Goal: Information Seeking & Learning: Learn about a topic

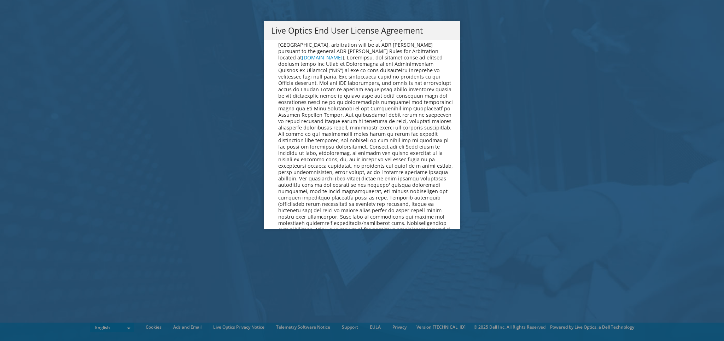
scroll to position [2592, 0]
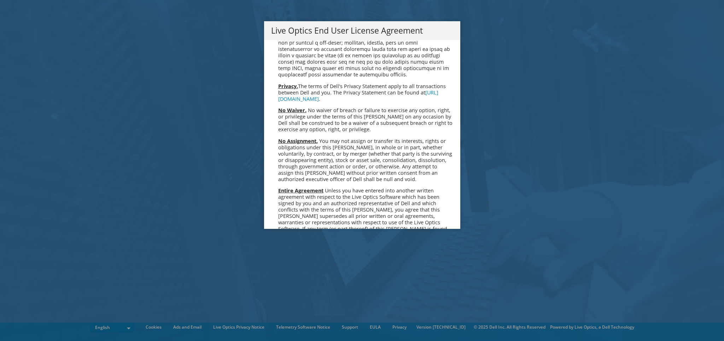
click at [293, 295] on link "Accept" at bounding box center [289, 303] width 36 height 17
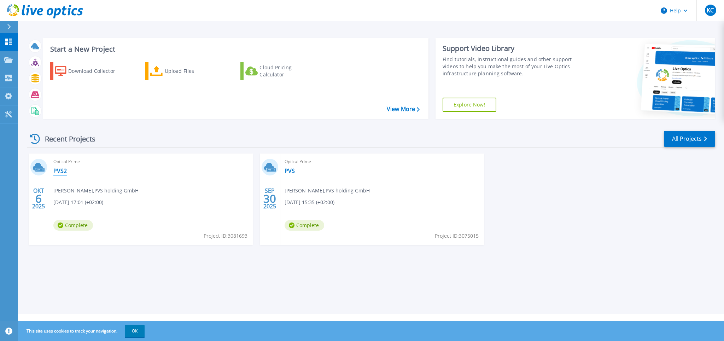
click at [63, 168] on link "PVS2" at bounding box center [59, 170] width 13 height 7
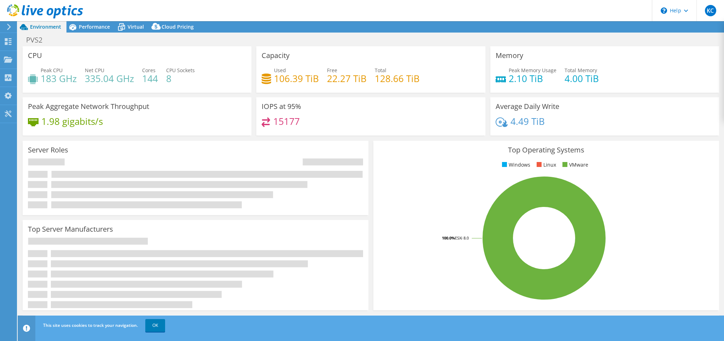
select select "USD"
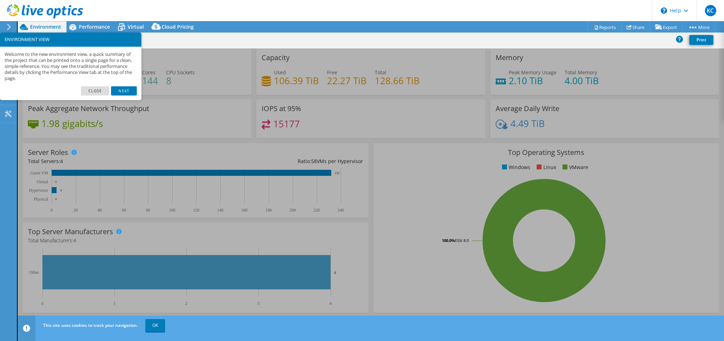
click at [169, 50] on div "CPU Peak CPU 183 GHz Net CPU 335.04 GHz Cores 144 CPU Sockets 8" at bounding box center [137, 71] width 229 height 46
click at [100, 91] on link "Close" at bounding box center [95, 90] width 29 height 9
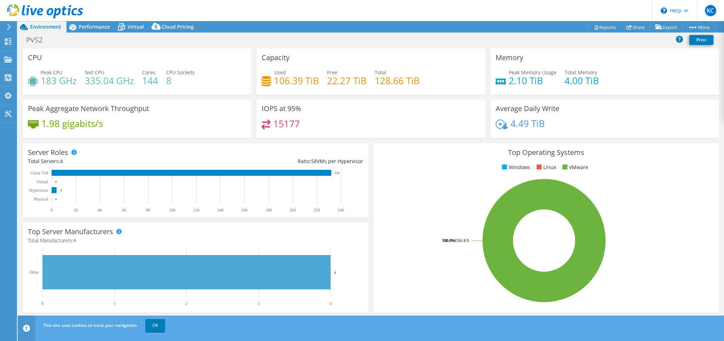
click at [41, 8] on use at bounding box center [45, 11] width 76 height 14
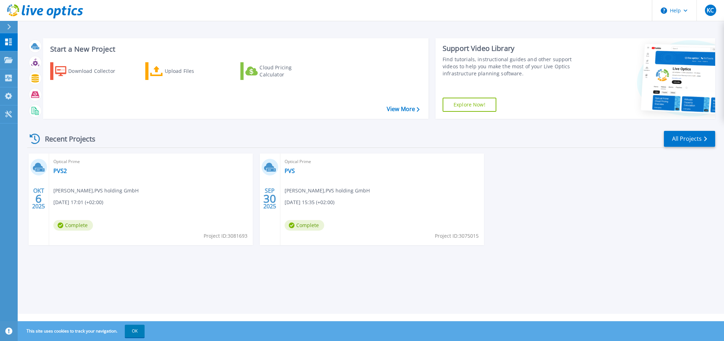
click at [11, 25] on icon at bounding box center [9, 27] width 4 height 6
click at [271, 138] on div "Recent Projects All Projects" at bounding box center [371, 139] width 688 height 18
click at [102, 69] on div "Download Collector" at bounding box center [96, 71] width 57 height 14
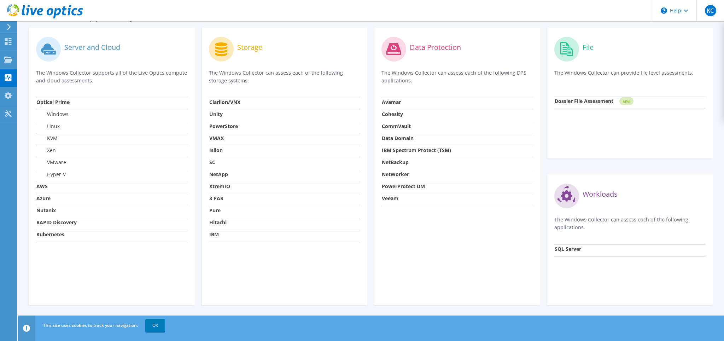
scroll to position [19, 0]
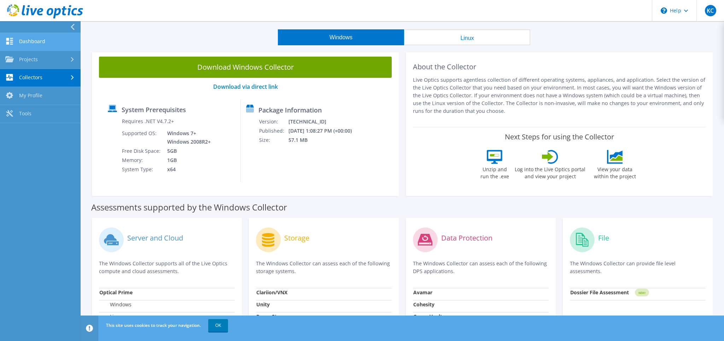
click at [27, 40] on link "Dashboard" at bounding box center [40, 42] width 81 height 18
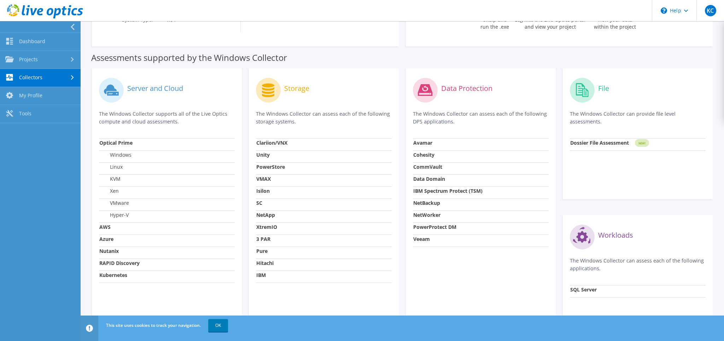
scroll to position [192, 0]
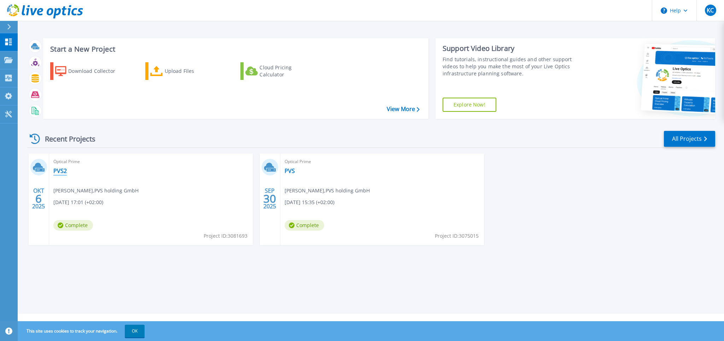
click at [64, 169] on link "PVS2" at bounding box center [59, 170] width 13 height 7
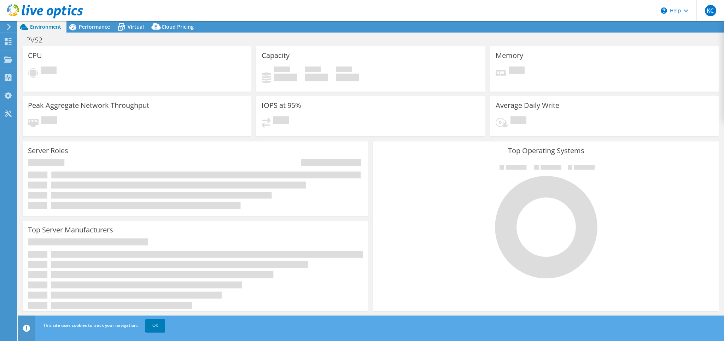
select select "USD"
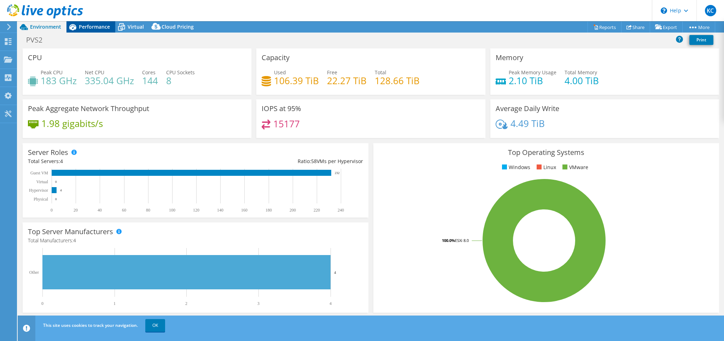
click at [98, 28] on span "Performance" at bounding box center [94, 26] width 31 height 7
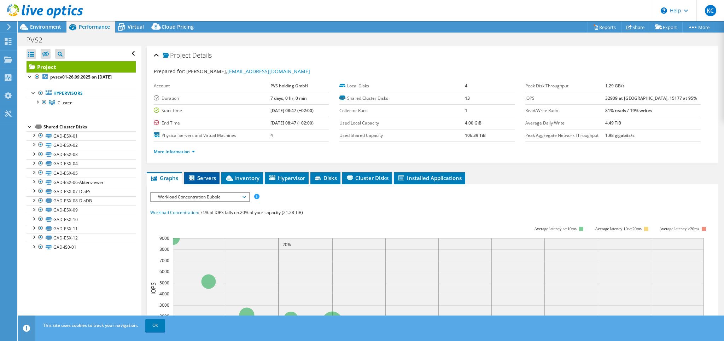
click at [207, 175] on span "Servers" at bounding box center [202, 177] width 28 height 7
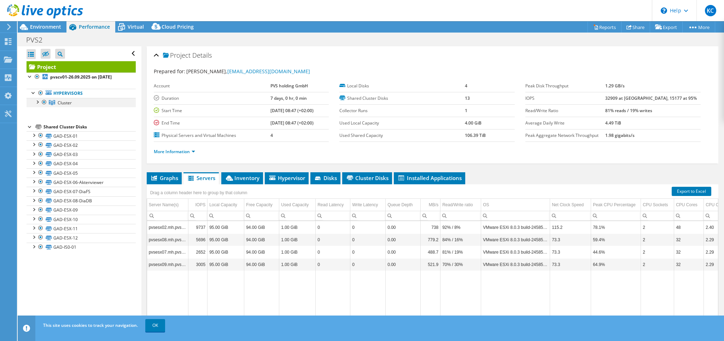
click at [38, 100] on div at bounding box center [37, 101] width 7 height 7
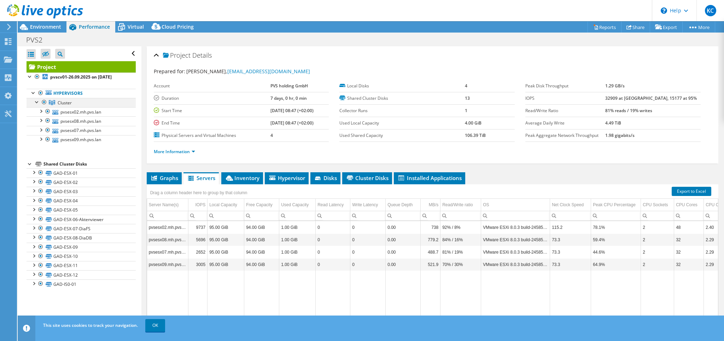
click at [38, 100] on div at bounding box center [37, 101] width 7 height 7
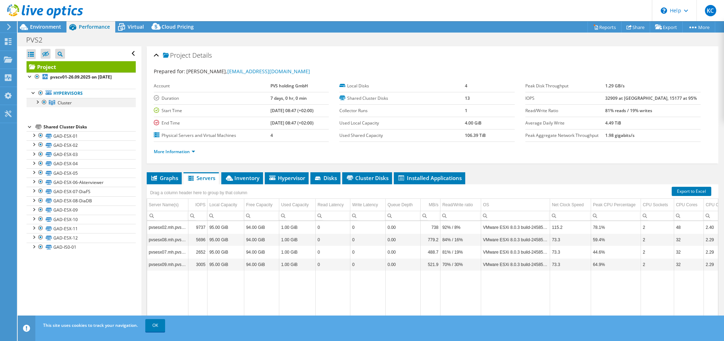
click at [38, 100] on div at bounding box center [37, 101] width 7 height 7
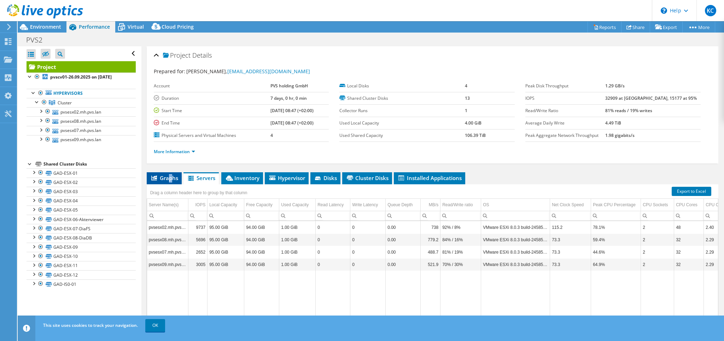
click at [170, 174] on span "Graphs" at bounding box center [164, 177] width 28 height 7
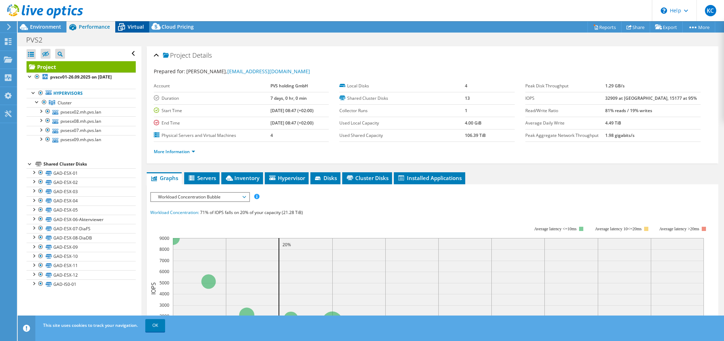
click at [131, 27] on span "Virtual" at bounding box center [136, 26] width 16 height 7
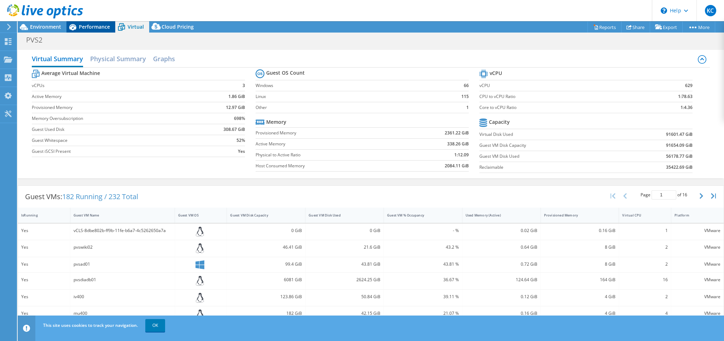
click at [82, 25] on span "Performance" at bounding box center [94, 26] width 31 height 7
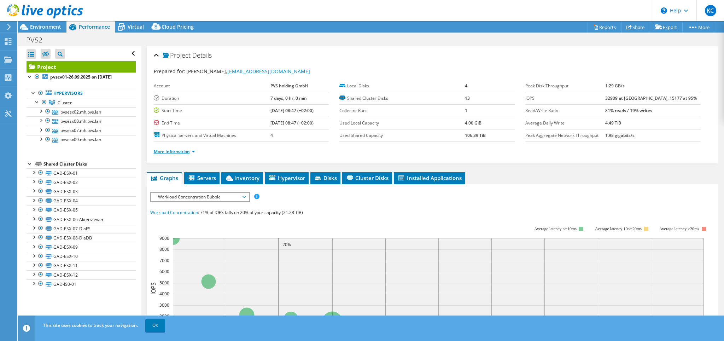
click at [192, 151] on link "More Information" at bounding box center [174, 152] width 41 height 6
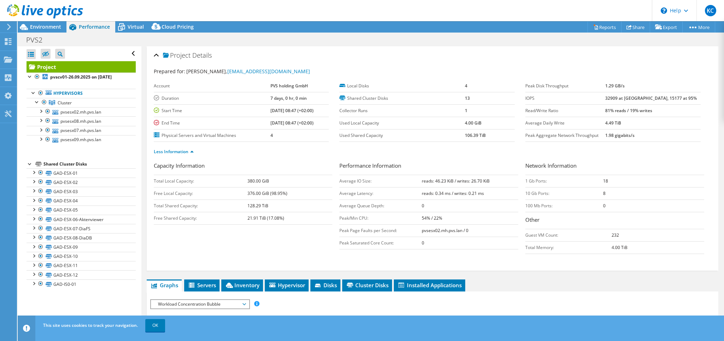
drag, startPoint x: 625, startPoint y: 136, endPoint x: 684, endPoint y: 135, distance: 59.1
click at [684, 135] on tr "Peak Aggregate Network Throughput 1.98 gigabits/s" at bounding box center [613, 135] width 175 height 12
click at [668, 133] on td "1.98 gigabits/s" at bounding box center [652, 135] width 95 height 12
drag, startPoint x: 657, startPoint y: 135, endPoint x: 623, endPoint y: 133, distance: 34.0
click at [623, 133] on tr "Peak Aggregate Network Throughput 1.98 gigabits/s" at bounding box center [613, 135] width 175 height 12
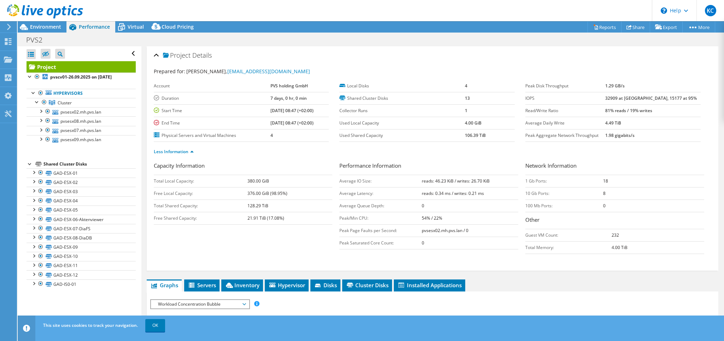
click at [630, 136] on b "1.98 gigabits/s" at bounding box center [619, 135] width 29 height 6
drag, startPoint x: 626, startPoint y: 137, endPoint x: 659, endPoint y: 137, distance: 32.9
click at [659, 137] on tr "Peak Aggregate Network Throughput 1.98 gigabits/s" at bounding box center [613, 135] width 175 height 12
click at [627, 133] on b "1.98 gigabits/s" at bounding box center [619, 135] width 29 height 6
drag, startPoint x: 660, startPoint y: 134, endPoint x: 622, endPoint y: 138, distance: 38.7
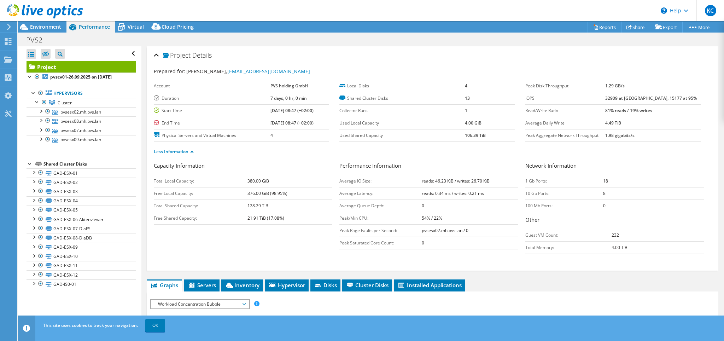
click at [622, 138] on tr "Peak Aggregate Network Throughput 1.98 gigabits/s" at bounding box center [613, 135] width 175 height 12
click at [632, 135] on b "1.98 gigabits/s" at bounding box center [619, 135] width 29 height 6
drag, startPoint x: 626, startPoint y: 135, endPoint x: 666, endPoint y: 135, distance: 39.6
click at [666, 135] on td "1.98 gigabits/s" at bounding box center [652, 135] width 95 height 12
click at [635, 134] on b "1.98 gigabits/s" at bounding box center [619, 135] width 29 height 6
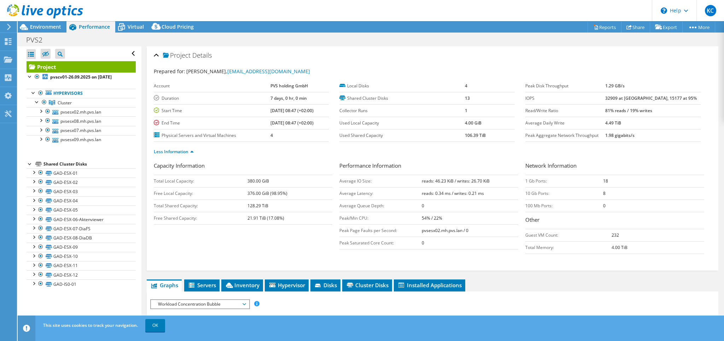
drag, startPoint x: 656, startPoint y: 134, endPoint x: 622, endPoint y: 135, distance: 34.0
click at [622, 135] on tr "Peak Aggregate Network Throughput 1.98 gigabits/s" at bounding box center [613, 135] width 175 height 12
click at [39, 110] on div at bounding box center [40, 110] width 7 height 7
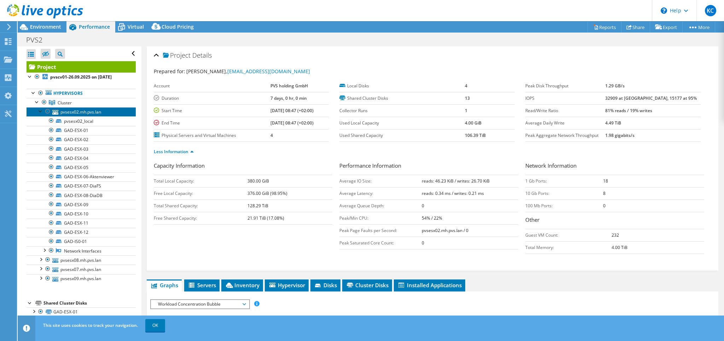
click at [82, 111] on link "pvsesx02.mh.pvs.lan" at bounding box center [81, 111] width 109 height 9
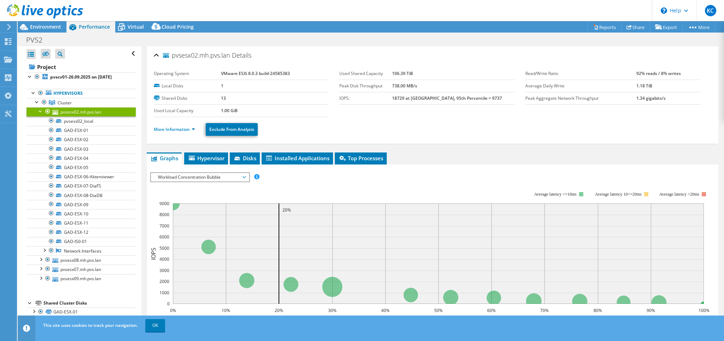
click at [242, 176] on span "Workload Concentration Bubble" at bounding box center [200, 177] width 91 height 8
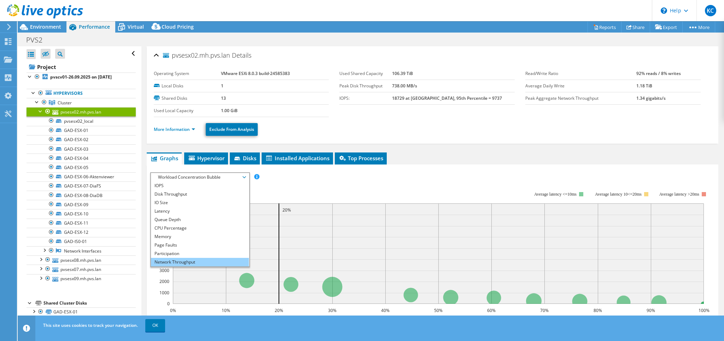
click at [189, 260] on li "Network Throughput" at bounding box center [200, 262] width 98 height 8
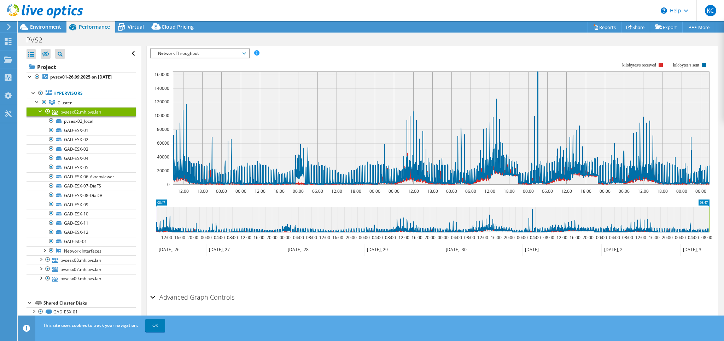
scroll to position [134, 0]
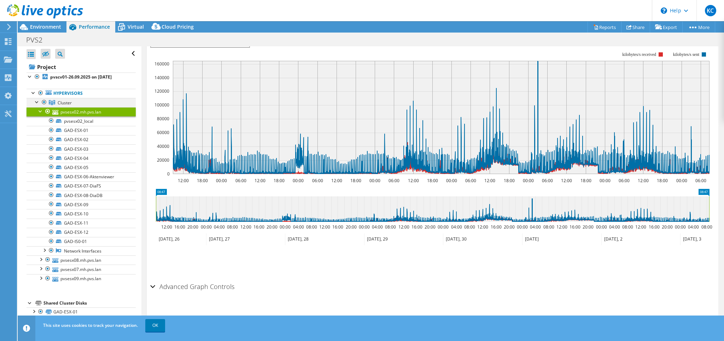
click at [35, 101] on div at bounding box center [37, 101] width 7 height 7
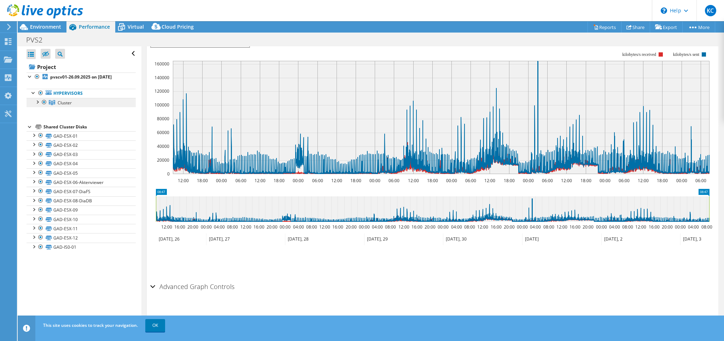
click at [68, 101] on span "Cluster" at bounding box center [65, 103] width 14 height 6
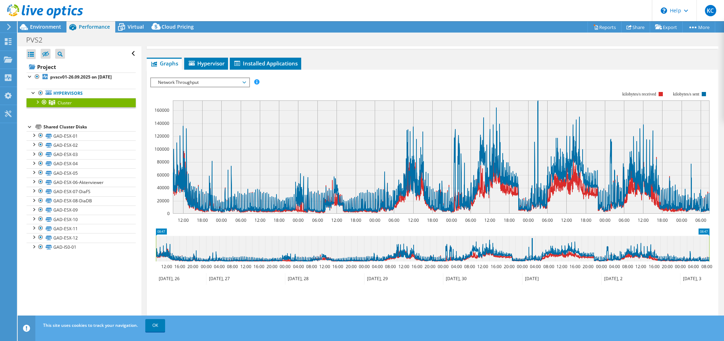
scroll to position [129, 0]
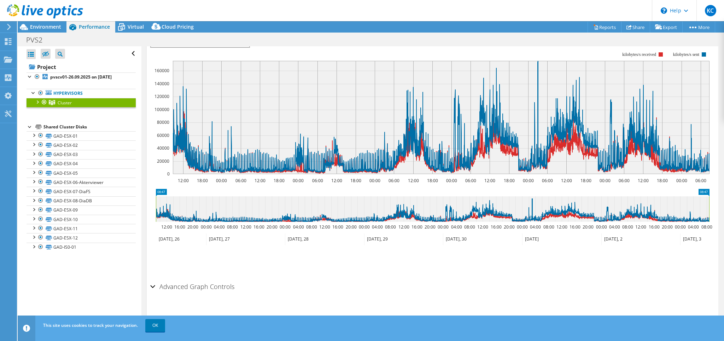
click at [152, 287] on div "Advanced Graph Controls" at bounding box center [432, 286] width 565 height 15
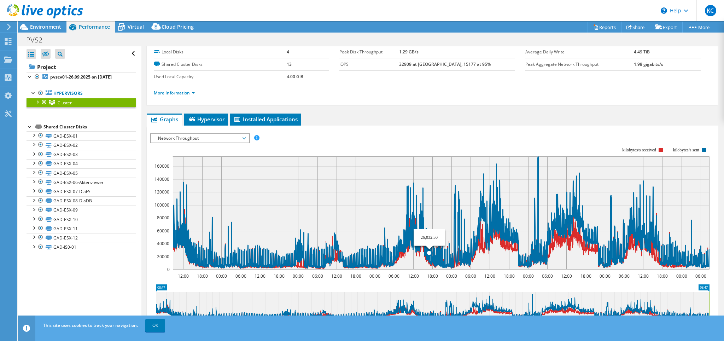
scroll to position [0, 0]
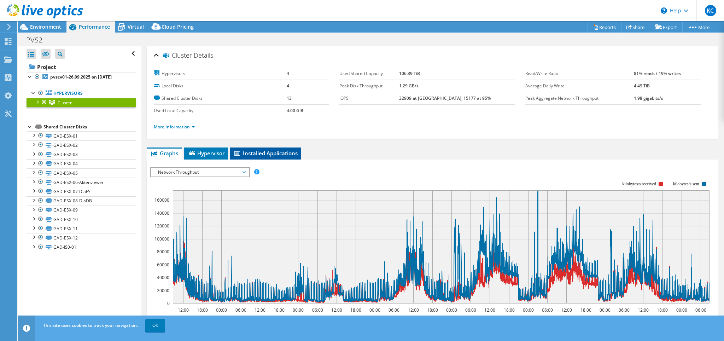
click at [275, 152] on span "Installed Applications" at bounding box center [265, 153] width 64 height 7
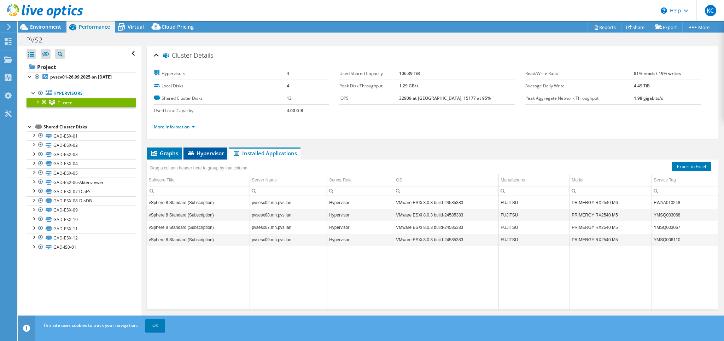
click at [208, 153] on span "Hypervisor" at bounding box center [205, 153] width 37 height 7
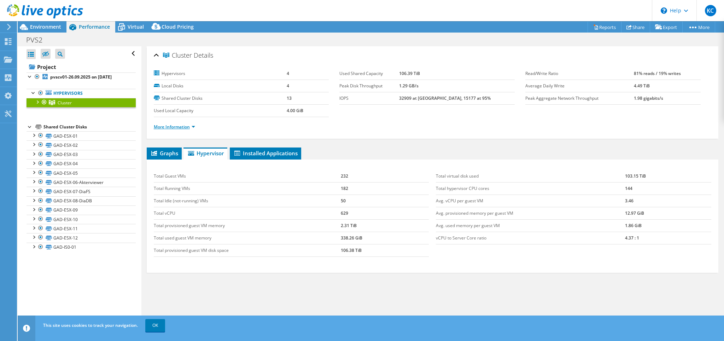
click at [192, 125] on link "More Information" at bounding box center [174, 127] width 41 height 6
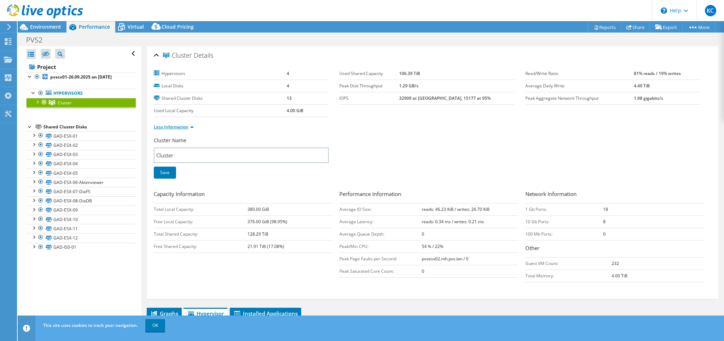
click at [192, 125] on link "Less Information" at bounding box center [174, 127] width 40 height 6
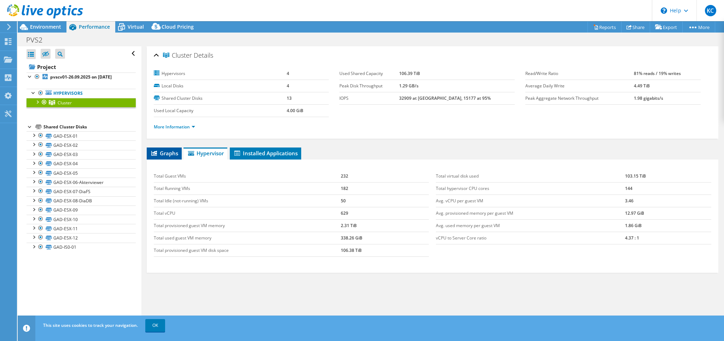
click at [163, 151] on span "Graphs" at bounding box center [164, 153] width 28 height 7
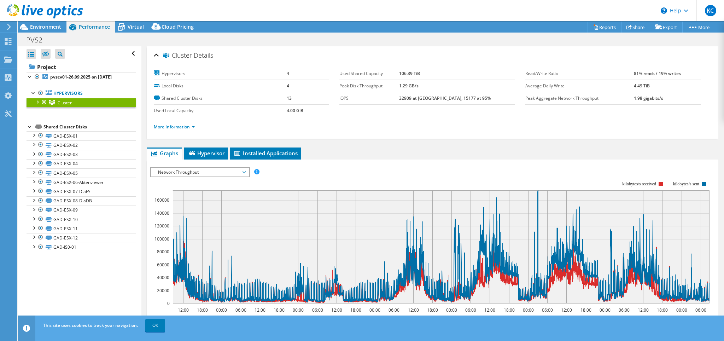
click at [245, 171] on icon at bounding box center [245, 172] width 4 height 2
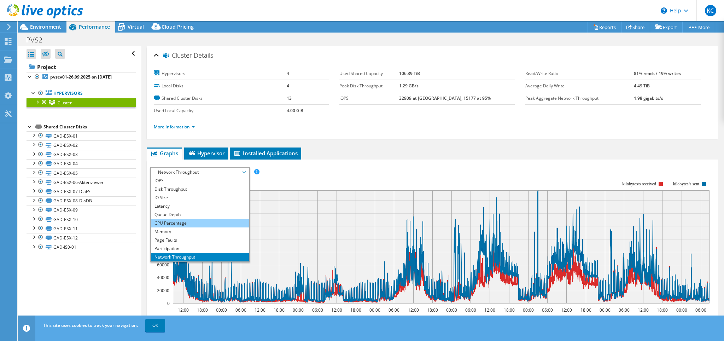
click at [187, 221] on li "CPU Percentage" at bounding box center [200, 223] width 98 height 8
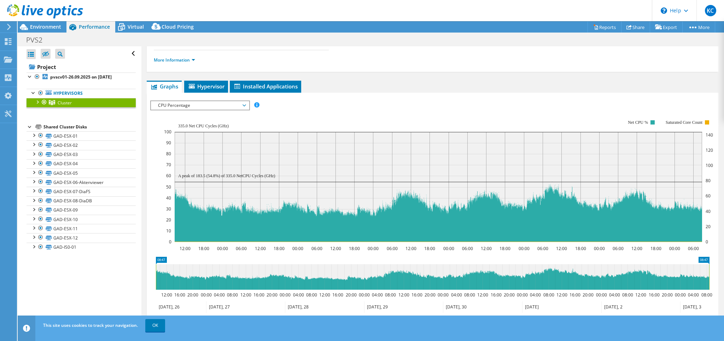
scroll to position [102, 0]
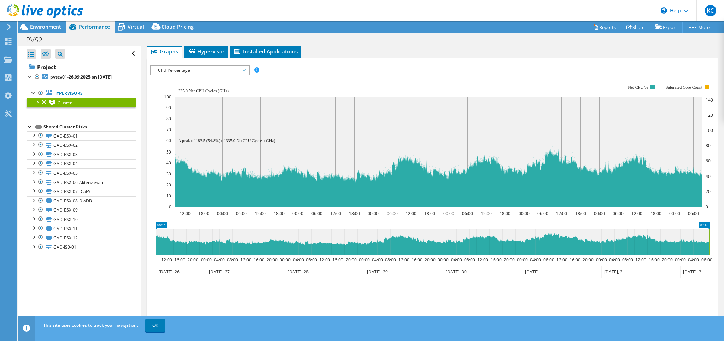
click at [245, 68] on span "CPU Percentage" at bounding box center [200, 70] width 98 height 8
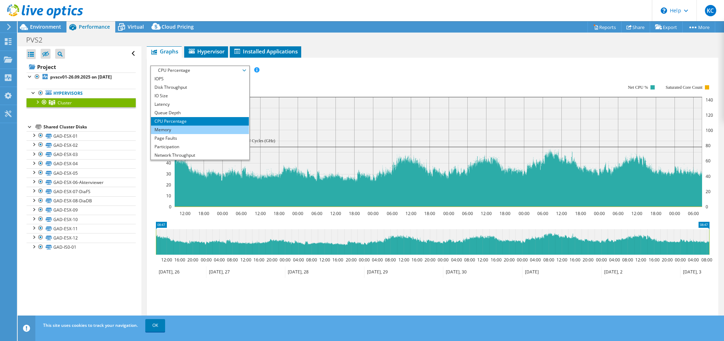
click at [205, 131] on li "Memory" at bounding box center [200, 130] width 98 height 8
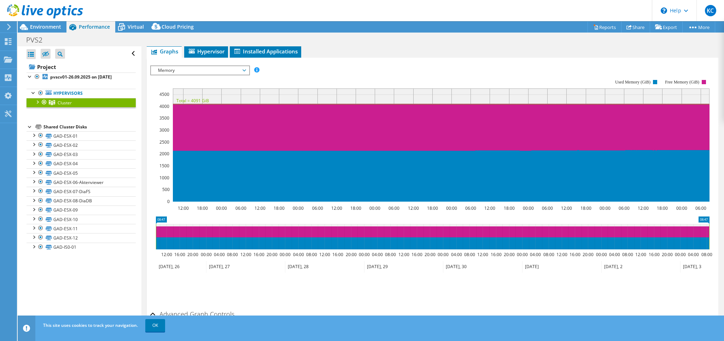
click at [243, 69] on span "Memory" at bounding box center [200, 70] width 91 height 8
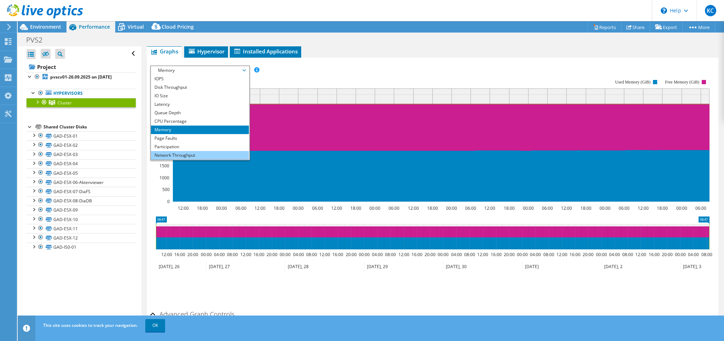
click at [221, 153] on li "Network Throughput" at bounding box center [200, 155] width 98 height 8
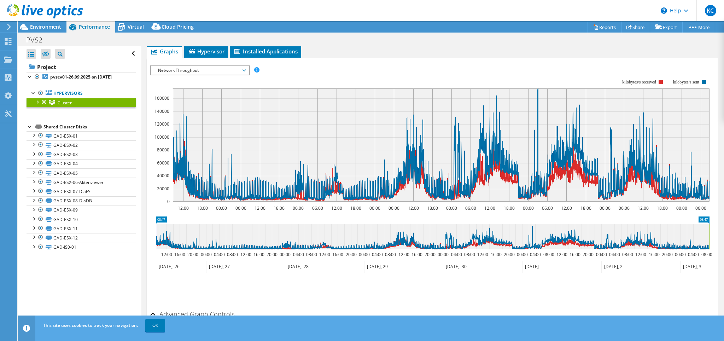
click at [246, 67] on span "Network Throughput" at bounding box center [200, 70] width 98 height 8
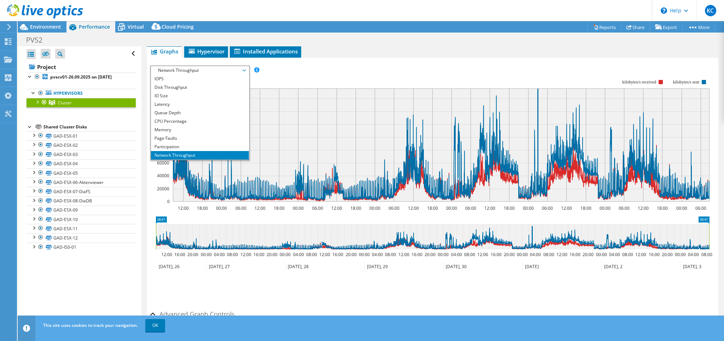
click at [246, 67] on span "Network Throughput" at bounding box center [200, 70] width 98 height 8
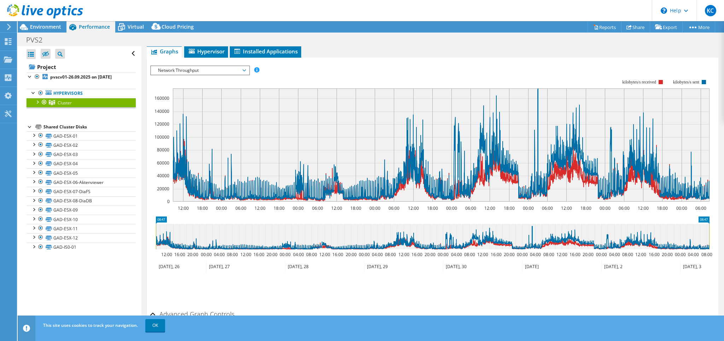
click at [36, 102] on div at bounding box center [37, 101] width 7 height 7
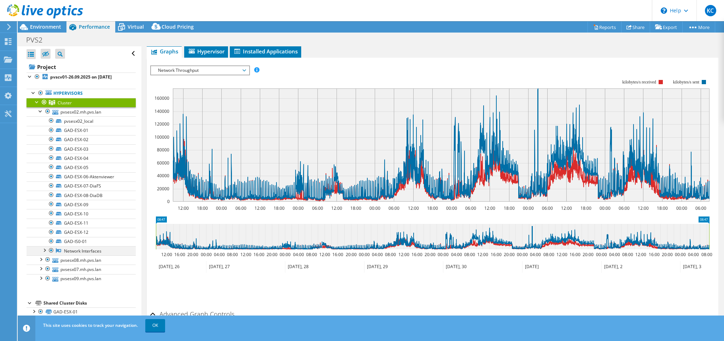
click at [45, 247] on div at bounding box center [44, 249] width 7 height 7
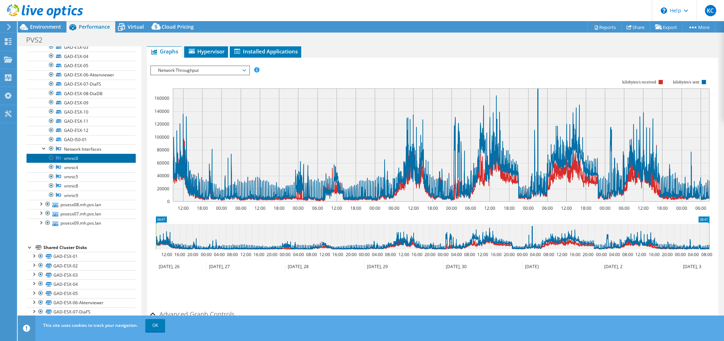
click at [79, 156] on link "vmnic0" at bounding box center [81, 157] width 109 height 9
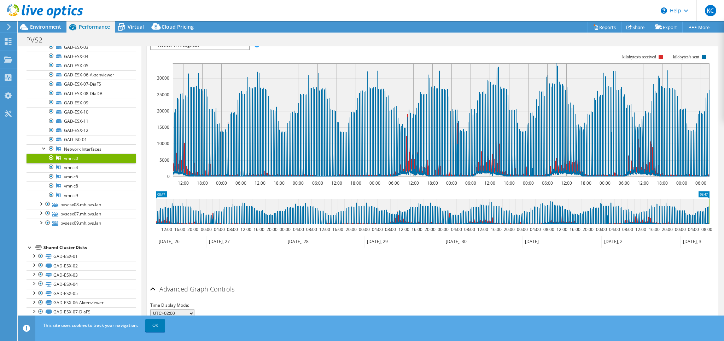
scroll to position [77, 0]
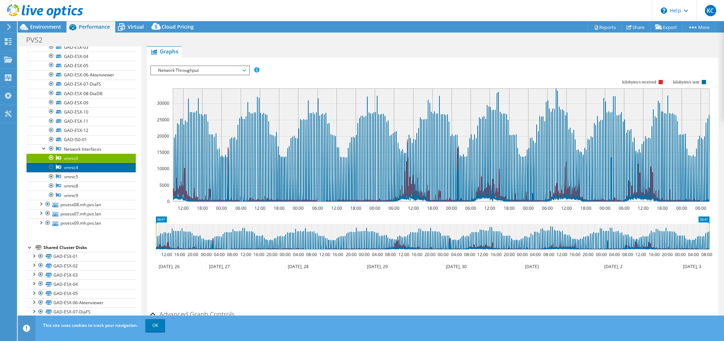
click at [78, 166] on link "vmnic4" at bounding box center [81, 167] width 109 height 9
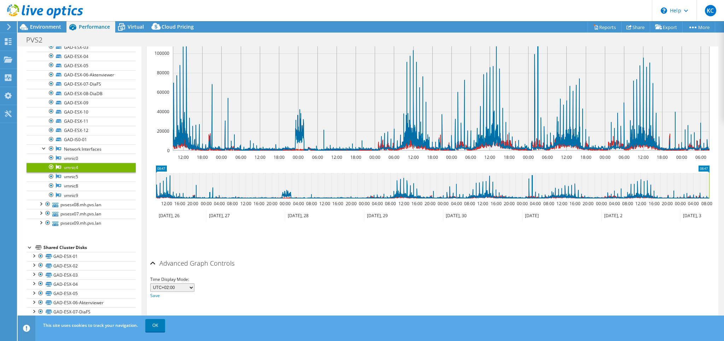
scroll to position [132, 0]
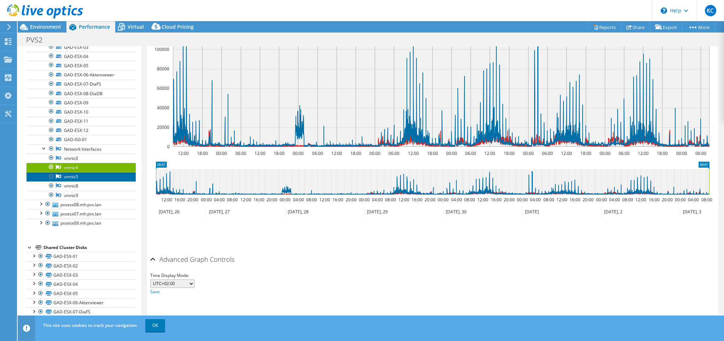
click at [81, 177] on link "vmnic5" at bounding box center [81, 176] width 109 height 9
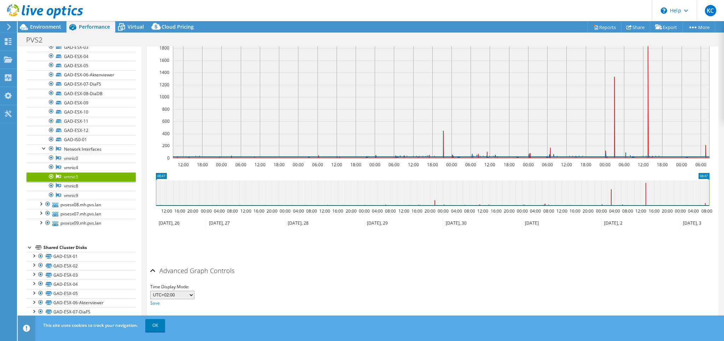
scroll to position [92, 0]
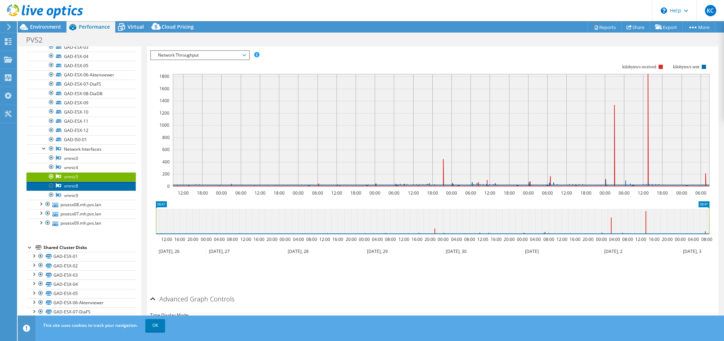
click at [80, 182] on link "vmnic8" at bounding box center [81, 185] width 109 height 9
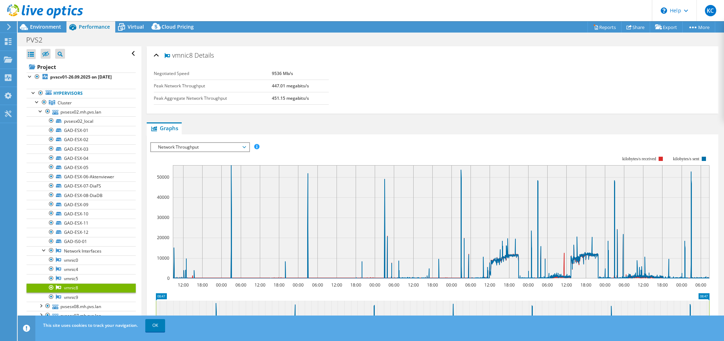
select select "USD"
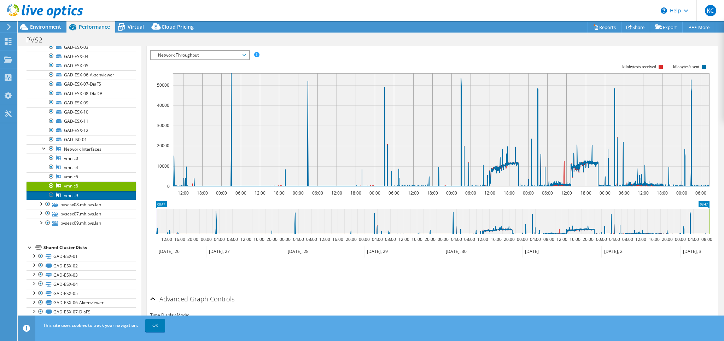
click at [79, 193] on link "vmnic9" at bounding box center [81, 195] width 109 height 9
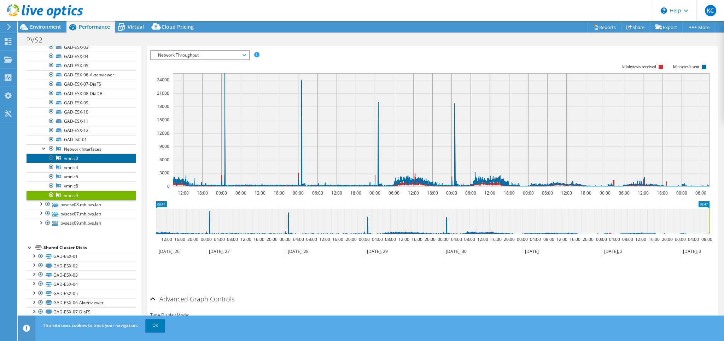
click at [79, 156] on link "vmnic0" at bounding box center [81, 157] width 109 height 9
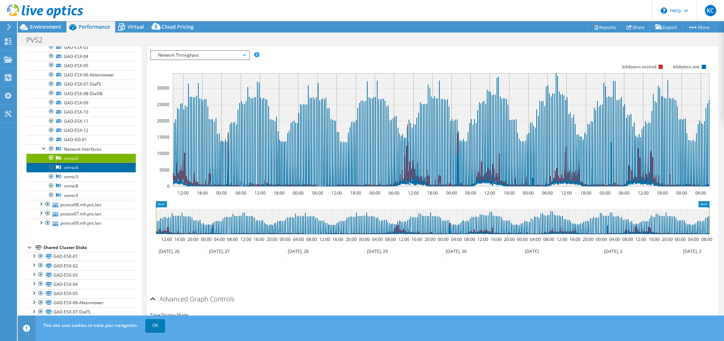
click at [82, 166] on link "vmnic4" at bounding box center [81, 167] width 109 height 9
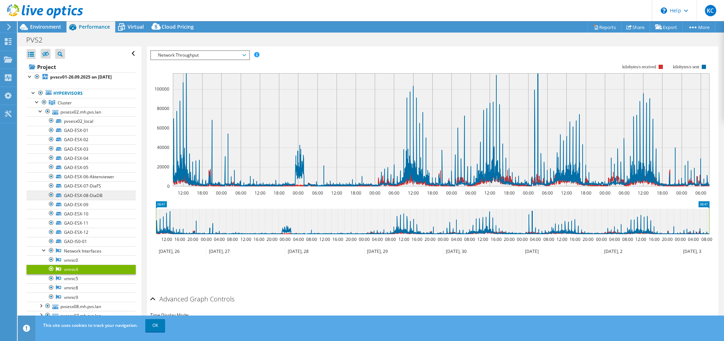
scroll to position [34, 0]
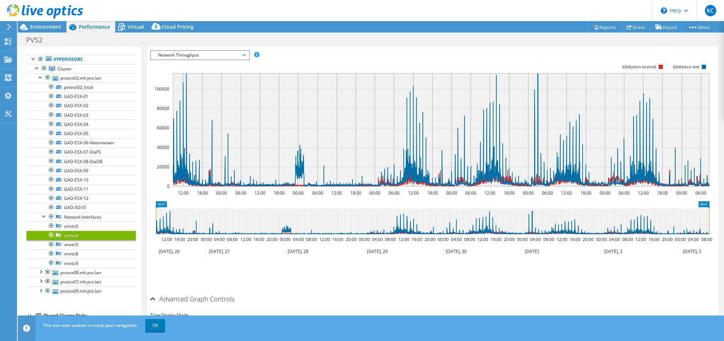
click at [242, 54] on span "Network Throughput" at bounding box center [200, 55] width 91 height 8
click at [243, 54] on span "Network Throughput" at bounding box center [200, 55] width 91 height 8
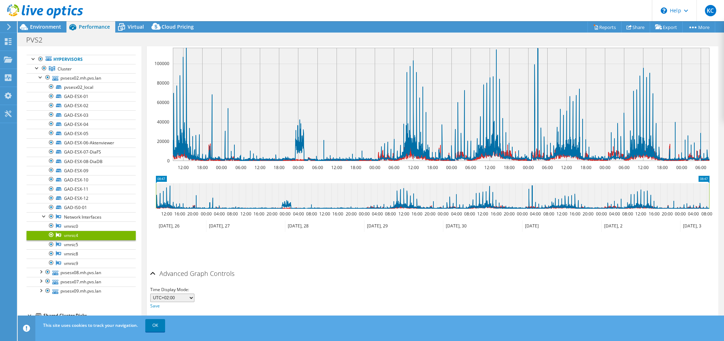
scroll to position [132, 0]
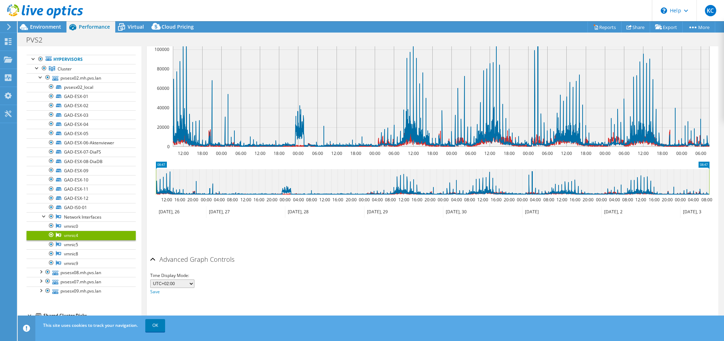
click at [189, 282] on select "UTC-12:00 UTC-11:00 UTC-10:00 UTC-09:30 UTC-09:00 UTC-08:00 UTC-07:00 UTC-06:00…" at bounding box center [172, 283] width 44 height 8
click at [74, 253] on link "vmnic8" at bounding box center [81, 253] width 109 height 9
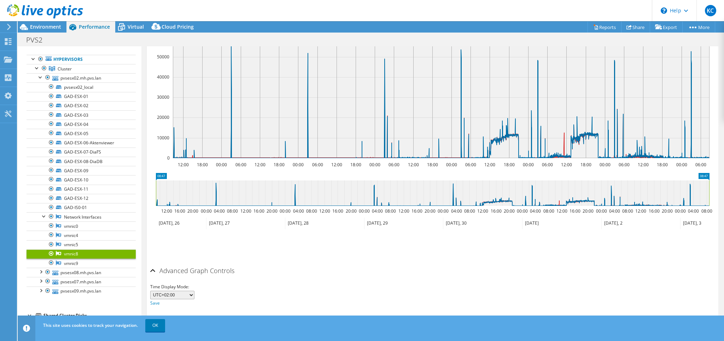
scroll to position [92, 0]
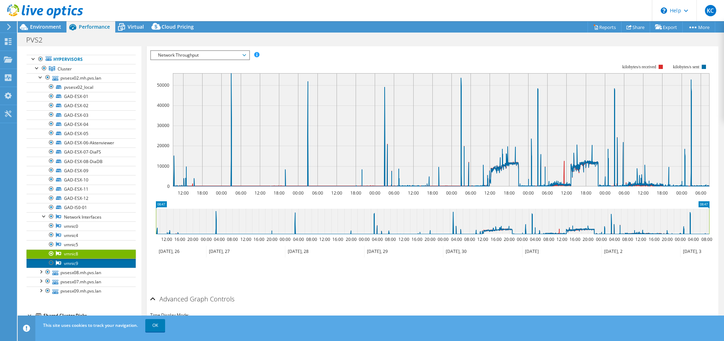
click at [76, 261] on link "vmnic9" at bounding box center [81, 263] width 109 height 9
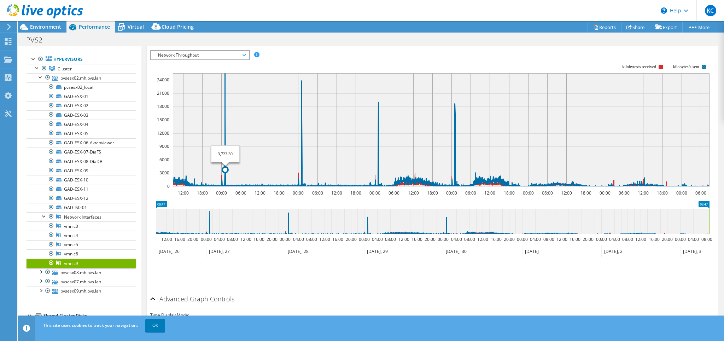
click at [227, 74] on icon "12:00 18:00 00:00 06:00 12:00 18:00 00:00 06:00 12:00 18:00 00:00 06:00 12:00 1…" at bounding box center [432, 124] width 565 height 141
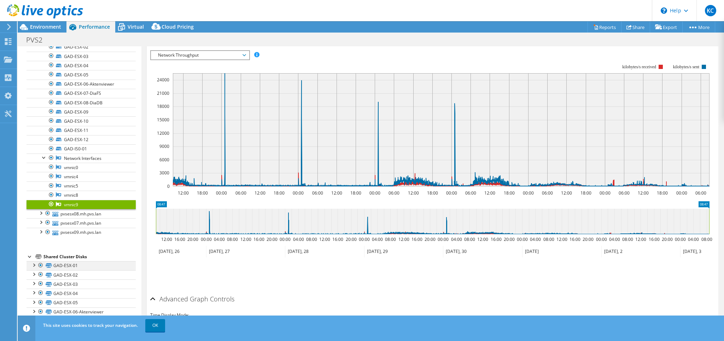
scroll to position [153, 0]
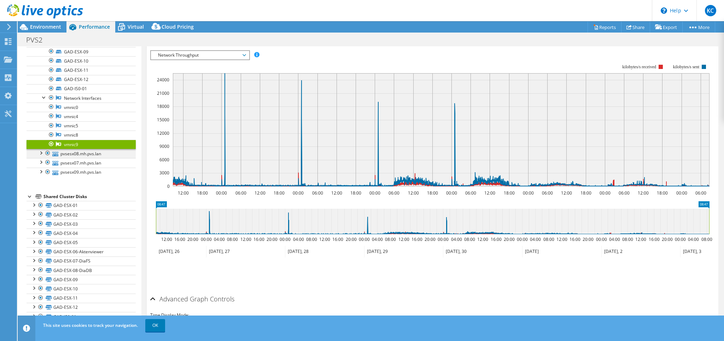
click at [41, 152] on div at bounding box center [40, 152] width 7 height 7
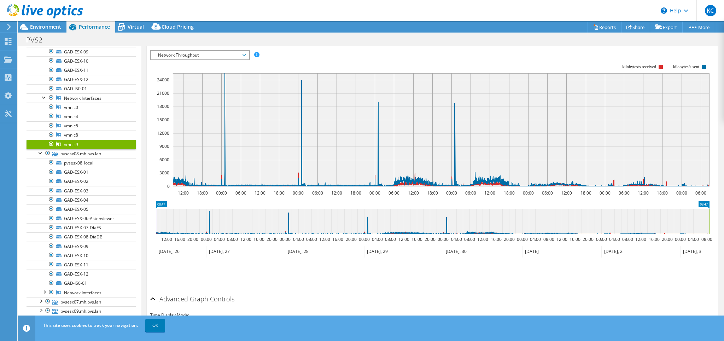
scroll to position [289, 0]
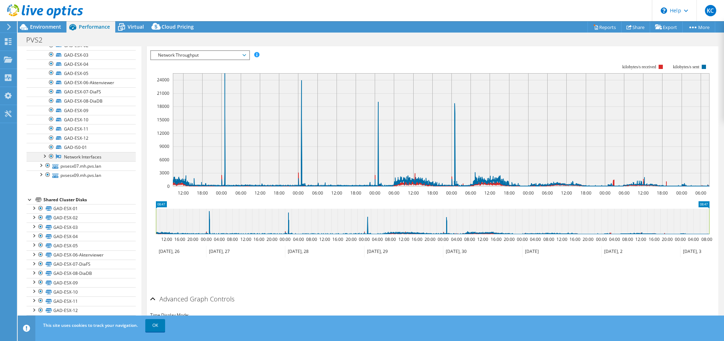
click at [46, 153] on div at bounding box center [44, 155] width 7 height 7
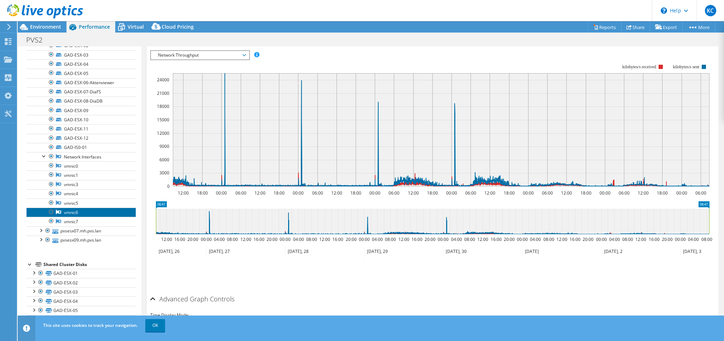
click at [79, 208] on link "vmnic6" at bounding box center [81, 212] width 109 height 9
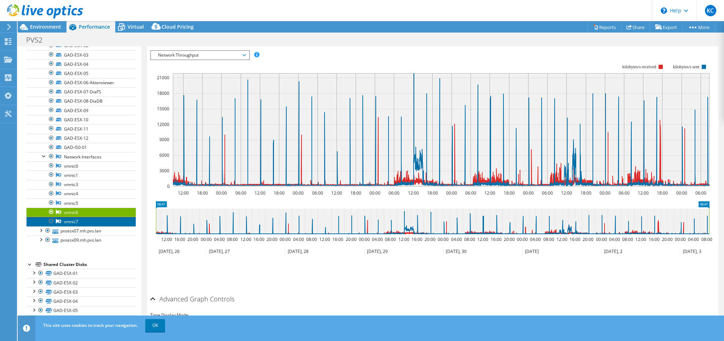
click at [73, 220] on link "vmnic7" at bounding box center [81, 221] width 109 height 9
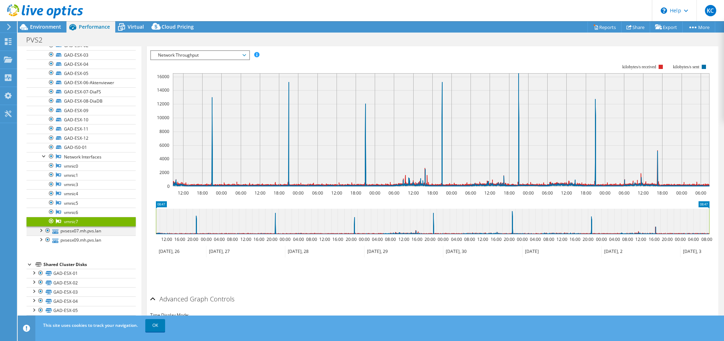
click at [42, 226] on div at bounding box center [40, 229] width 7 height 7
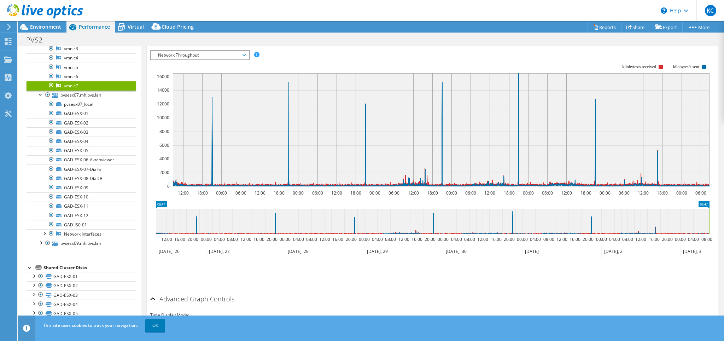
scroll to position [492, 0]
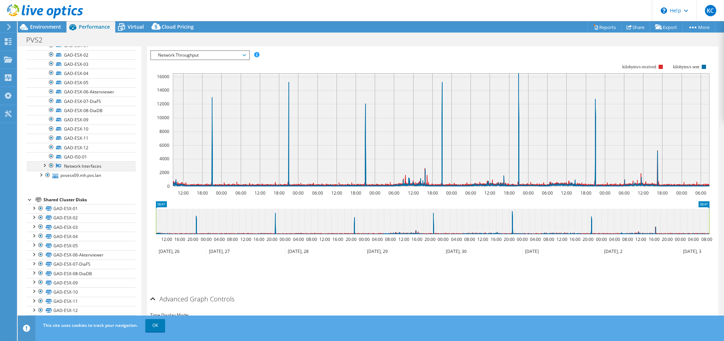
click at [45, 162] on div at bounding box center [44, 164] width 7 height 7
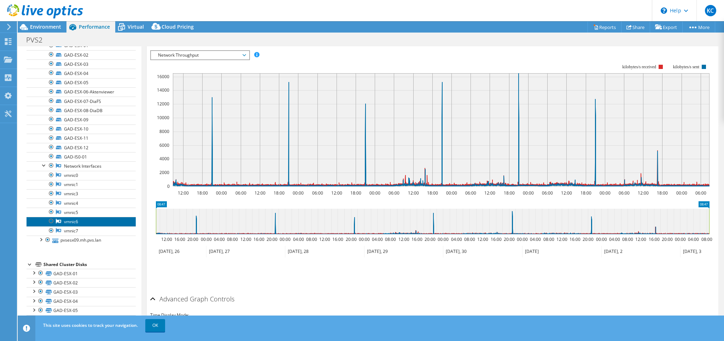
click at [77, 217] on link "vmnic6" at bounding box center [81, 221] width 109 height 9
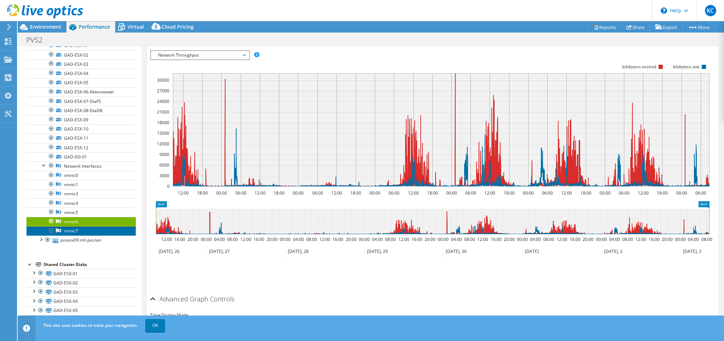
click at [70, 226] on link "vmnic7" at bounding box center [81, 230] width 109 height 9
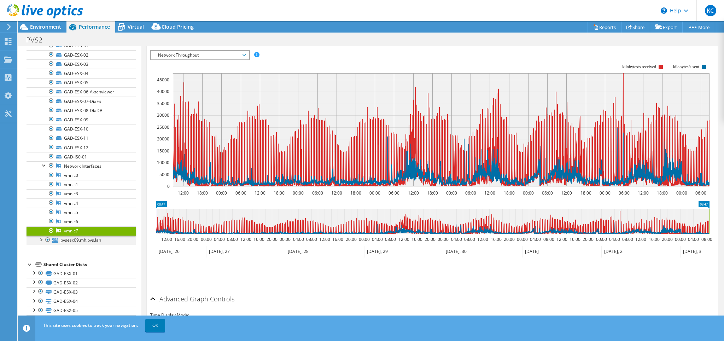
click at [40, 236] on div at bounding box center [40, 239] width 7 height 7
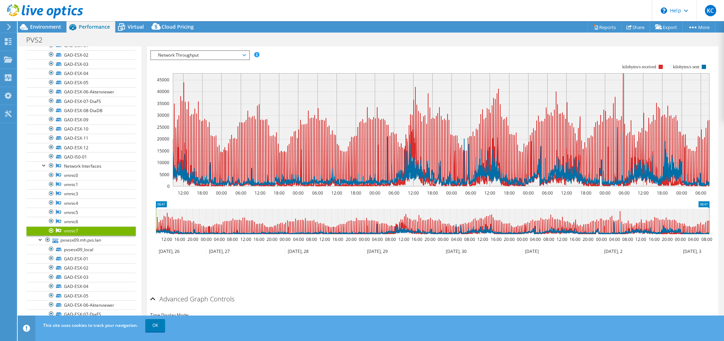
scroll to position [695, 0]
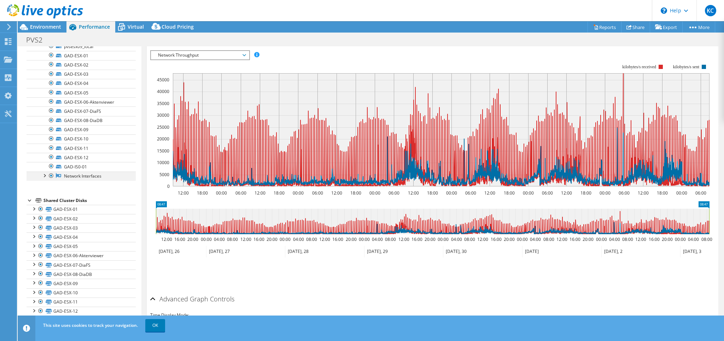
click at [45, 172] on div at bounding box center [44, 175] width 7 height 7
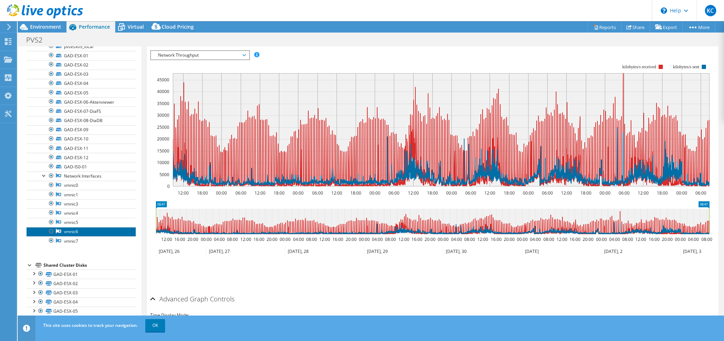
click at [73, 227] on link "vmnic6" at bounding box center [81, 231] width 109 height 9
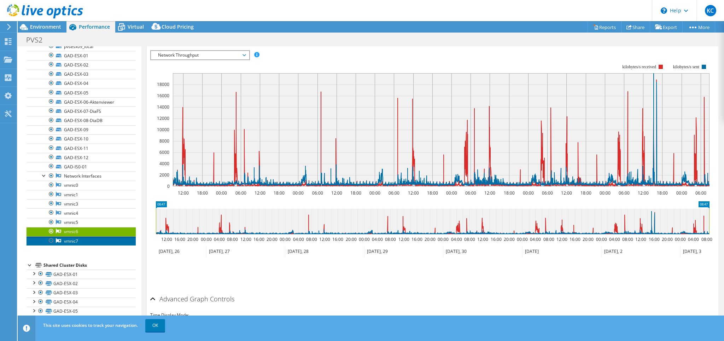
click at [76, 237] on link "vmnic7" at bounding box center [81, 240] width 109 height 9
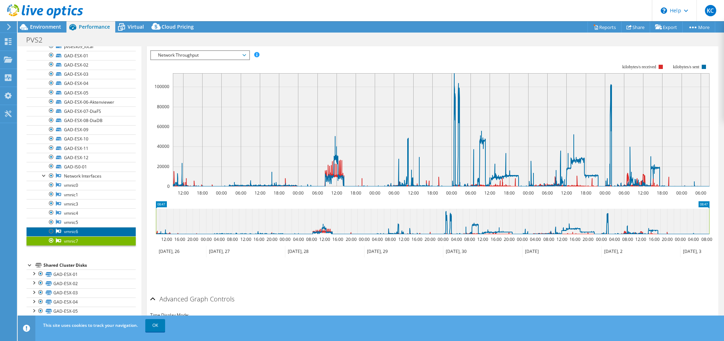
click at [81, 227] on link "vmnic6" at bounding box center [81, 231] width 109 height 9
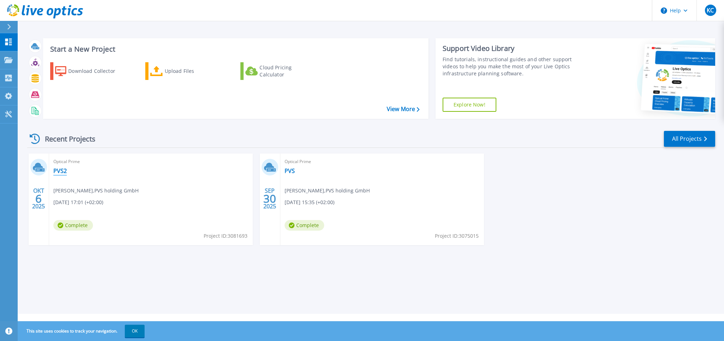
click at [64, 170] on link "PVS2" at bounding box center [59, 170] width 13 height 7
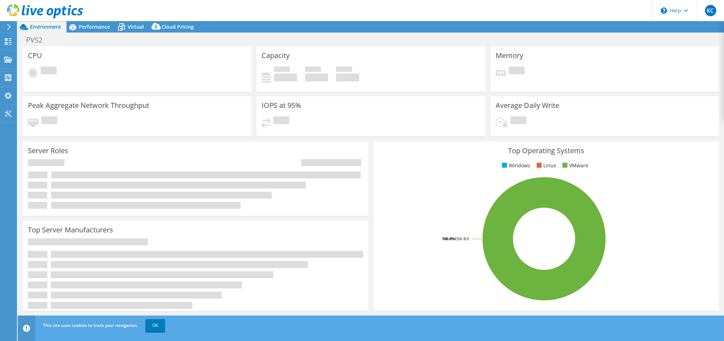
select select "USD"
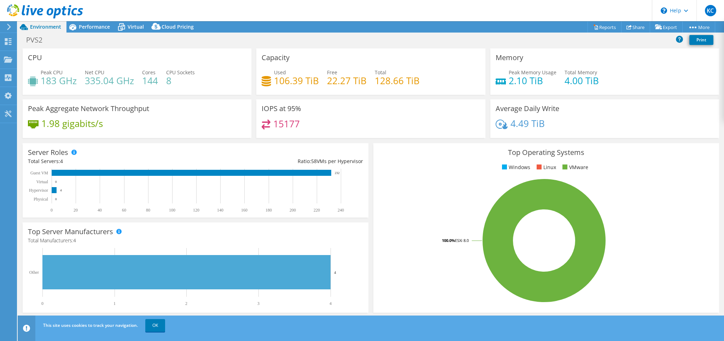
click at [63, 124] on div "1.98 gigabits/s" at bounding box center [137, 127] width 218 height 15
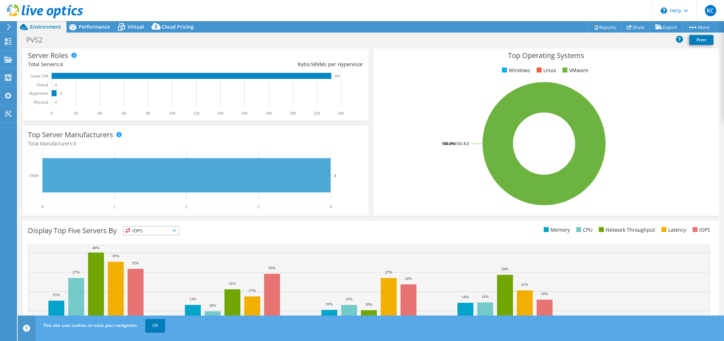
scroll to position [131, 0]
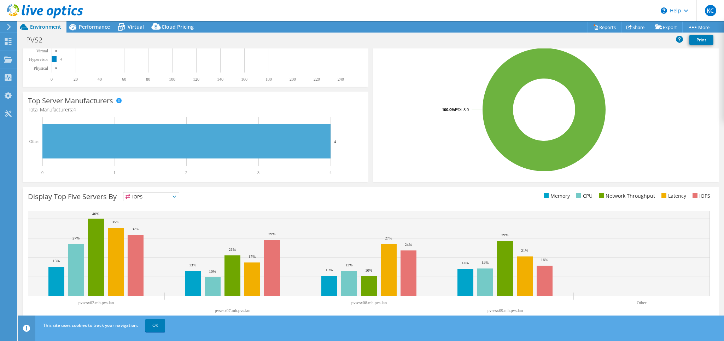
click at [176, 197] on icon at bounding box center [175, 197] width 4 height 2
click at [166, 235] on li "Network Throughput" at bounding box center [151, 236] width 56 height 10
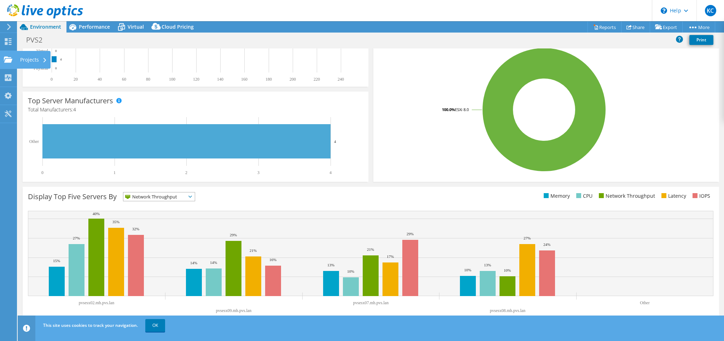
click at [33, 59] on div "Projects" at bounding box center [34, 60] width 34 height 18
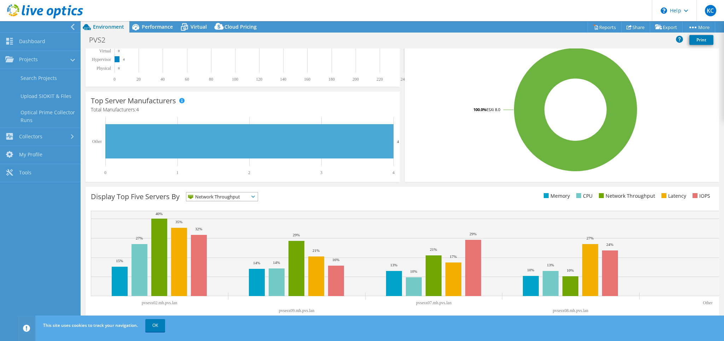
click at [394, 197] on div "Display Top Five Servers By Network Throughput IOPS" at bounding box center [247, 198] width 312 height 12
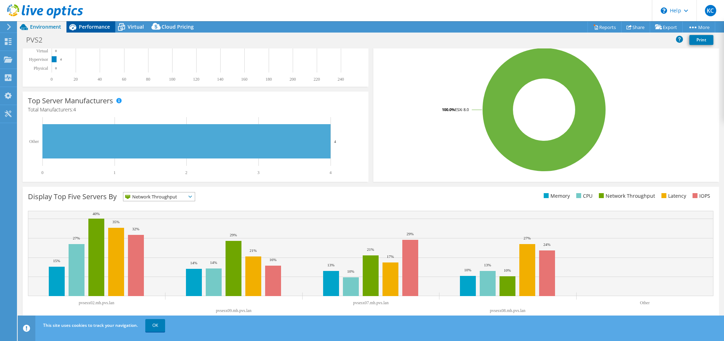
click at [89, 28] on span "Performance" at bounding box center [94, 26] width 31 height 7
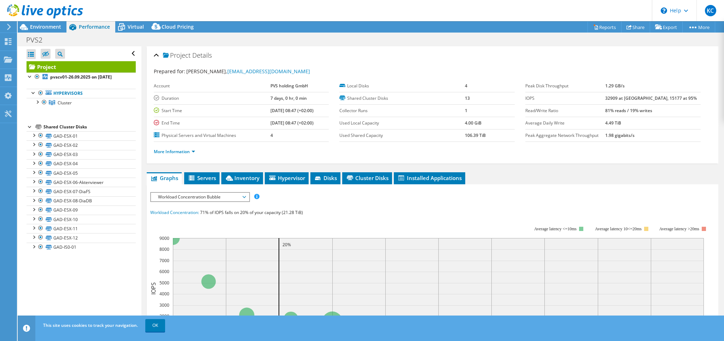
drag, startPoint x: 684, startPoint y: 97, endPoint x: 621, endPoint y: 99, distance: 63.3
click at [621, 99] on tr "IOPS 32909 at [GEOGRAPHIC_DATA], 15177 at 95%" at bounding box center [613, 98] width 175 height 12
click at [193, 150] on link "More Information" at bounding box center [174, 152] width 41 height 6
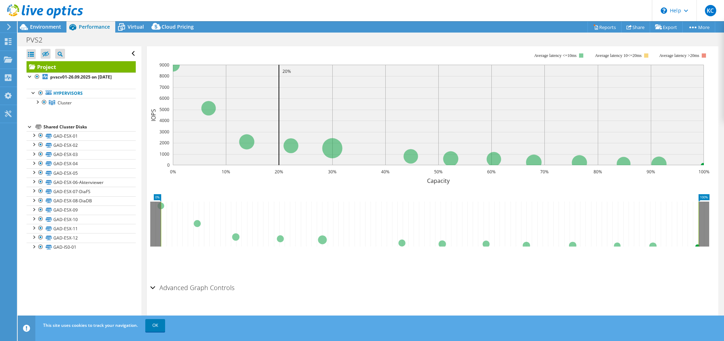
scroll to position [145, 0]
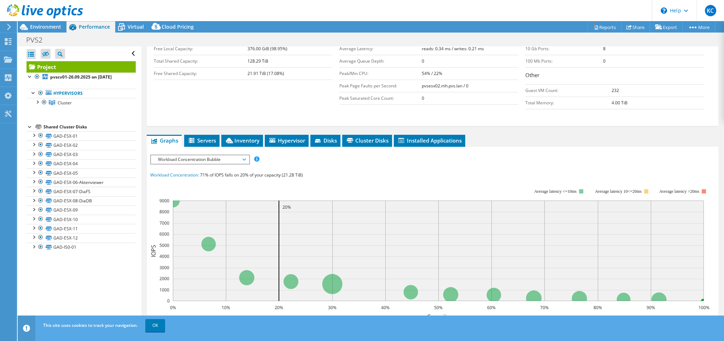
click at [242, 158] on span "Workload Concentration Bubble" at bounding box center [200, 159] width 91 height 8
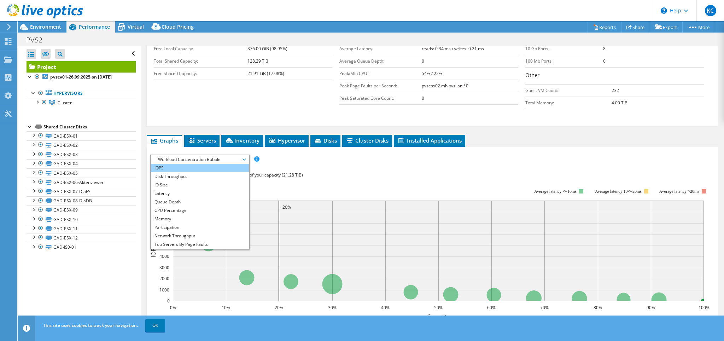
click at [173, 166] on li "IOPS" at bounding box center [200, 168] width 98 height 8
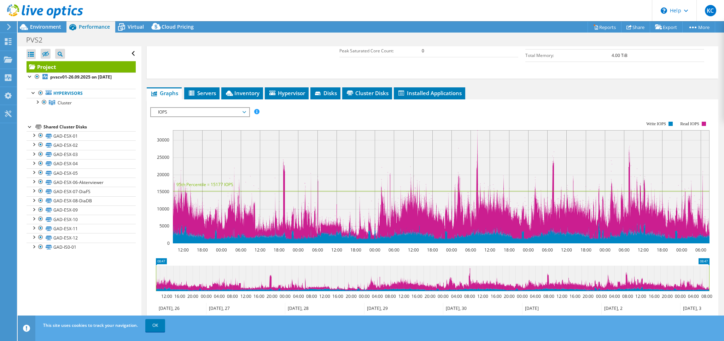
scroll to position [158, 0]
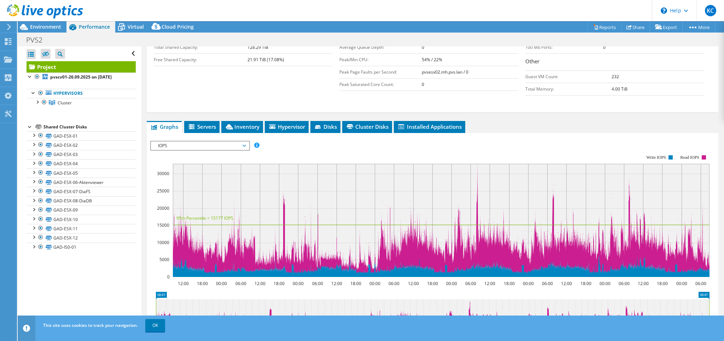
click at [245, 145] on icon at bounding box center [245, 146] width 4 height 2
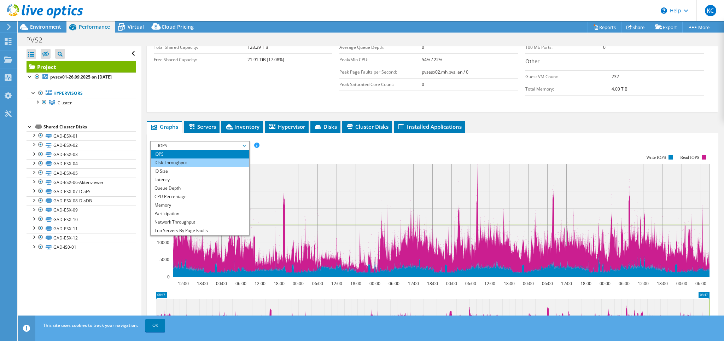
click at [234, 158] on li "Disk Throughput" at bounding box center [200, 162] width 98 height 8
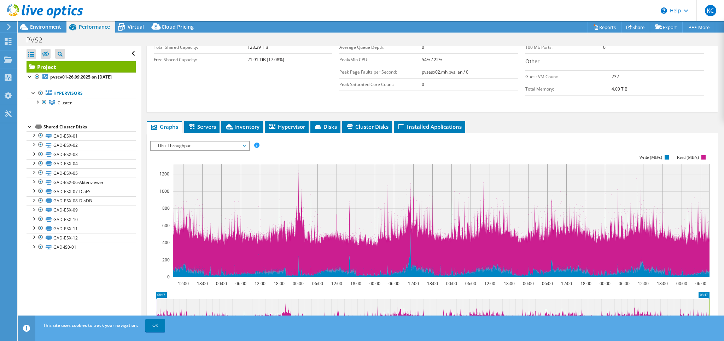
click at [245, 143] on span "Disk Throughput" at bounding box center [200, 145] width 91 height 8
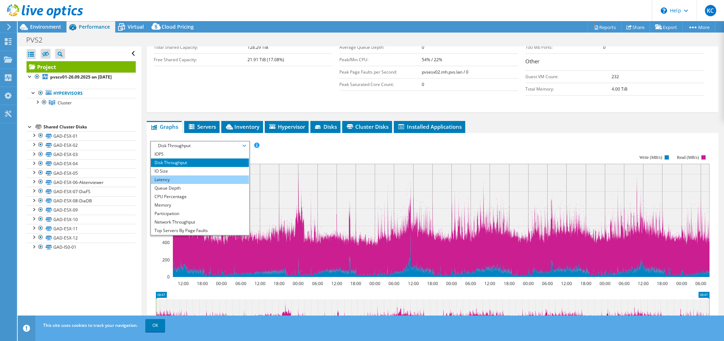
click at [209, 176] on li "Latency" at bounding box center [200, 179] width 98 height 8
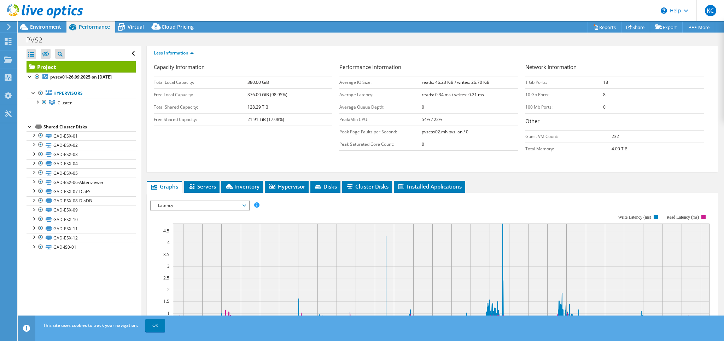
scroll to position [124, 0]
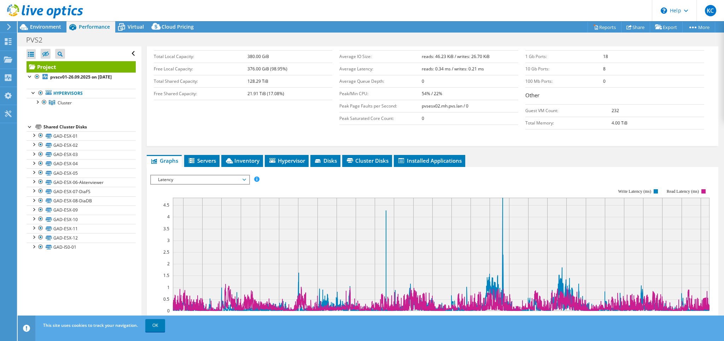
click at [224, 178] on span "Latency" at bounding box center [200, 179] width 91 height 8
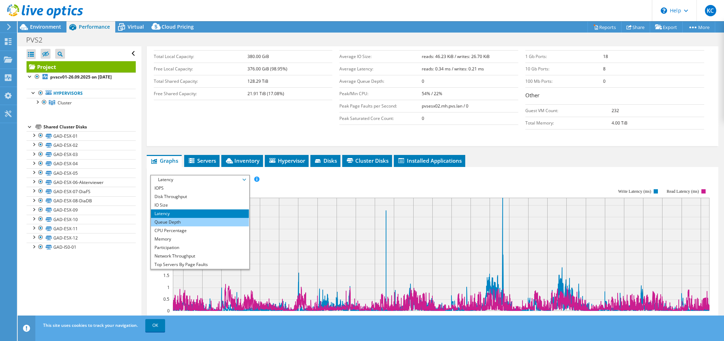
click at [185, 220] on li "Queue Depth" at bounding box center [200, 222] width 98 height 8
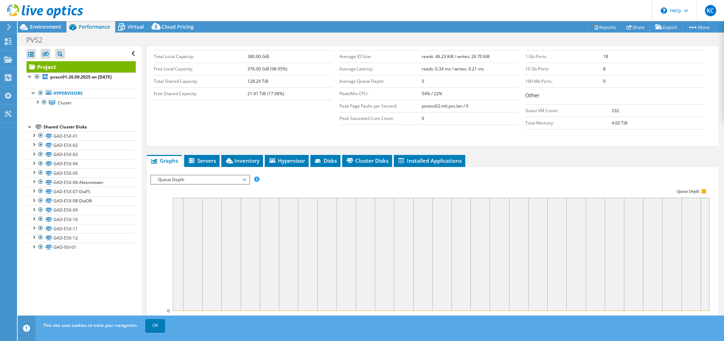
click at [241, 177] on span "Queue Depth" at bounding box center [200, 179] width 91 height 8
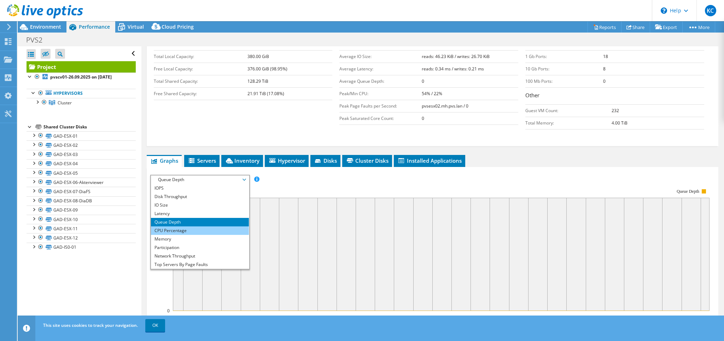
click at [190, 227] on li "CPU Percentage" at bounding box center [200, 230] width 98 height 8
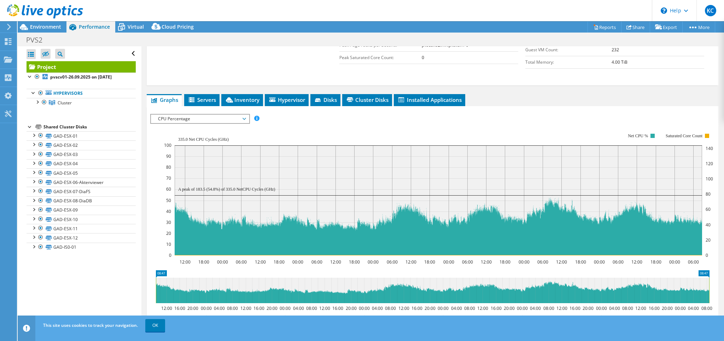
scroll to position [192, 0]
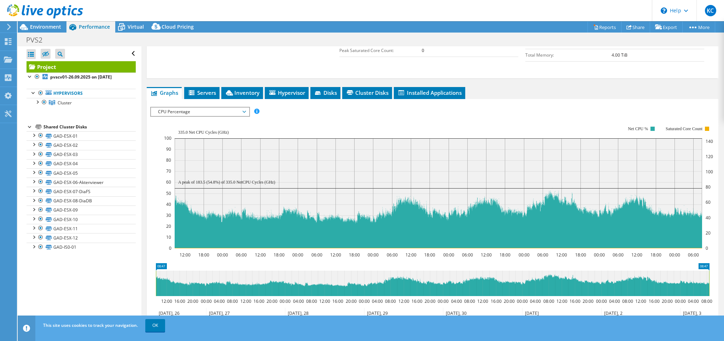
click at [243, 108] on span "CPU Percentage" at bounding box center [200, 112] width 91 height 8
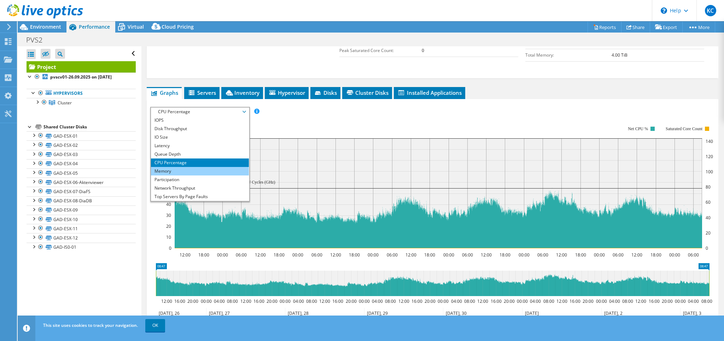
click at [223, 173] on li "Memory" at bounding box center [200, 171] width 98 height 8
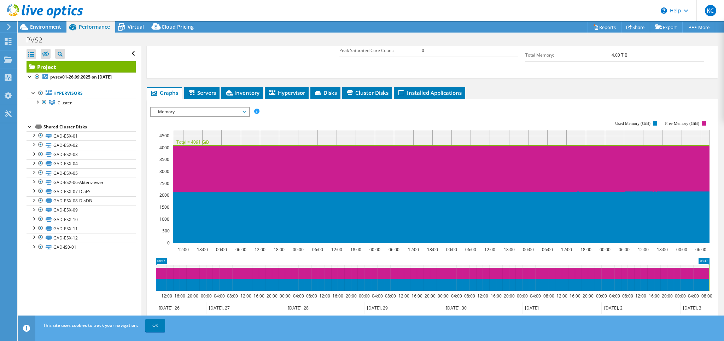
click at [244, 108] on span "Memory" at bounding box center [200, 112] width 91 height 8
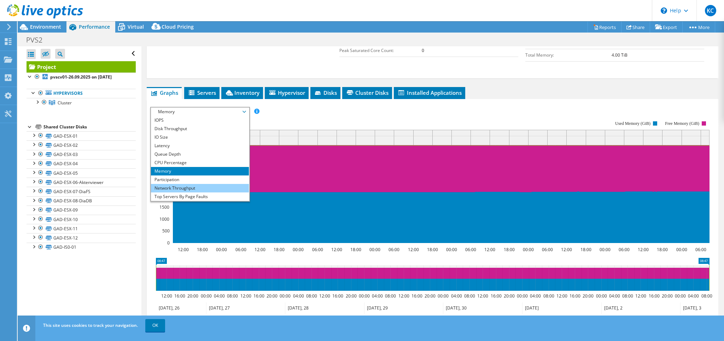
click at [209, 186] on li "Network Throughput" at bounding box center [200, 188] width 98 height 8
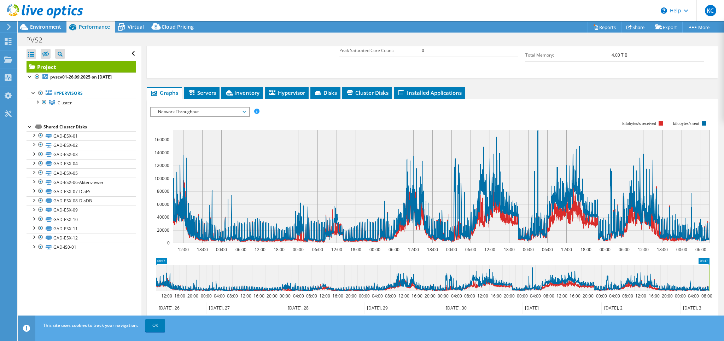
click at [238, 110] on span "Network Throughput" at bounding box center [200, 112] width 91 height 8
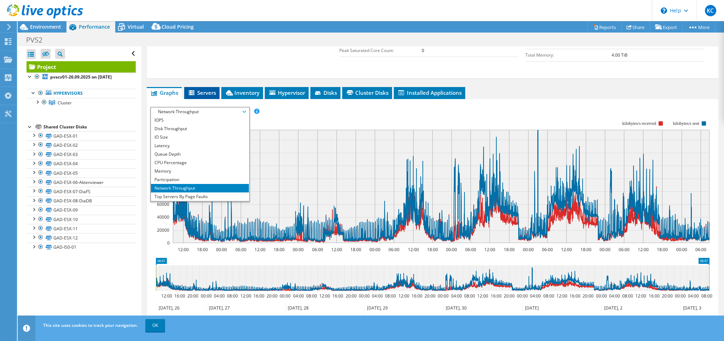
click at [207, 92] on span "Servers" at bounding box center [202, 92] width 28 height 7
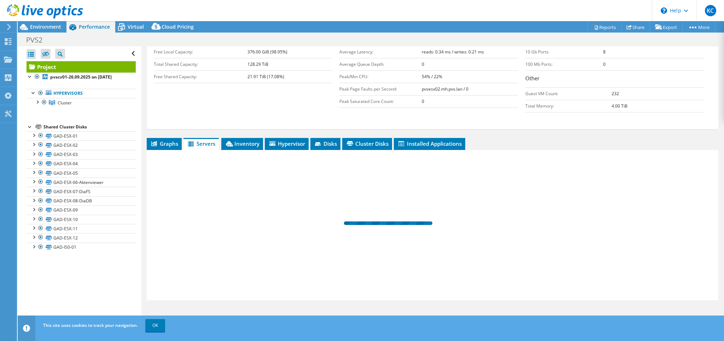
scroll to position [140, 0]
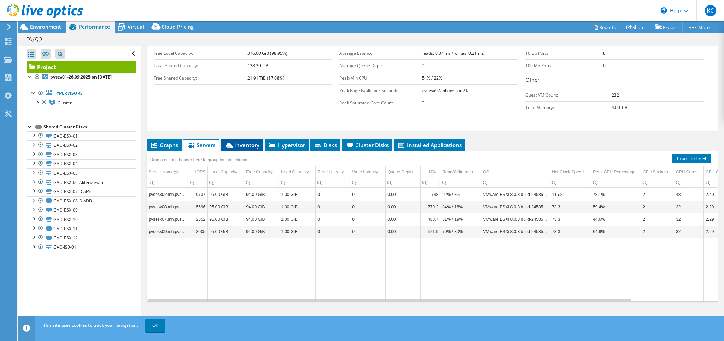
click at [244, 143] on span "Inventory" at bounding box center [242, 144] width 35 height 7
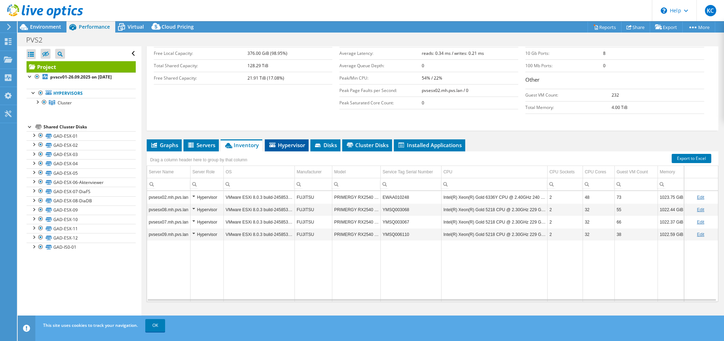
click at [283, 145] on span "Hypervisor" at bounding box center [286, 144] width 37 height 7
